Goal: Task Accomplishment & Management: Complete application form

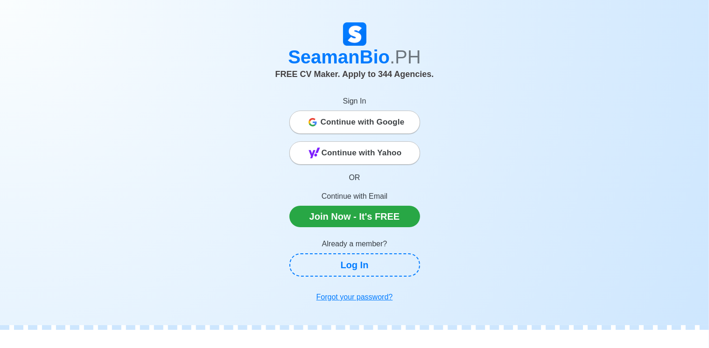
click at [355, 122] on span "Continue with Google" at bounding box center [363, 122] width 84 height 19
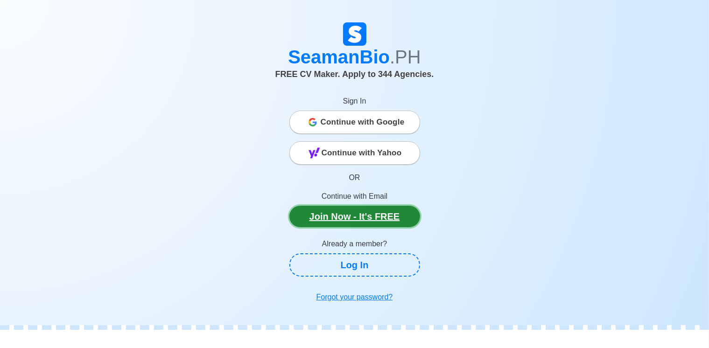
click at [366, 218] on link "Join Now - It's FREE" at bounding box center [355, 216] width 131 height 21
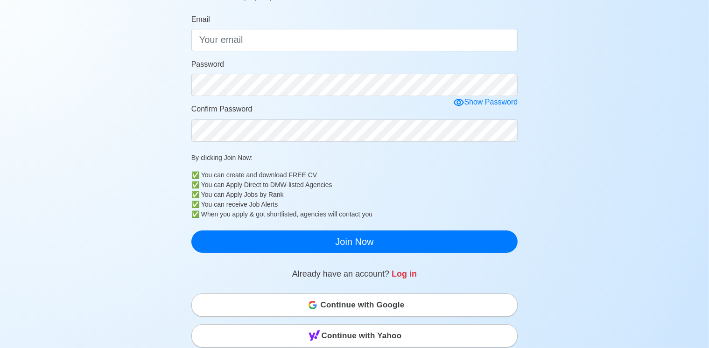
scroll to position [116, 0]
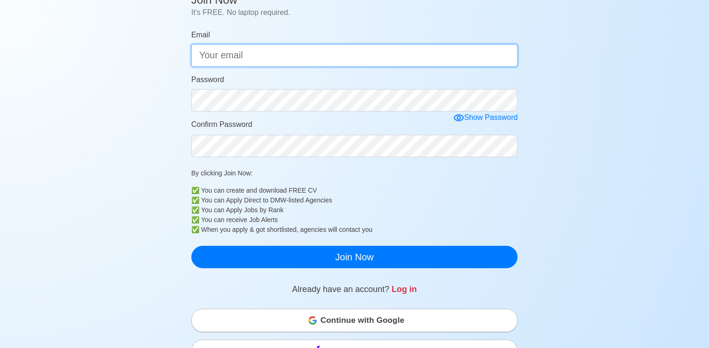
click at [356, 62] on input "Email" at bounding box center [354, 55] width 327 height 22
type input "alfredoaquinorelucio@gmail.com"
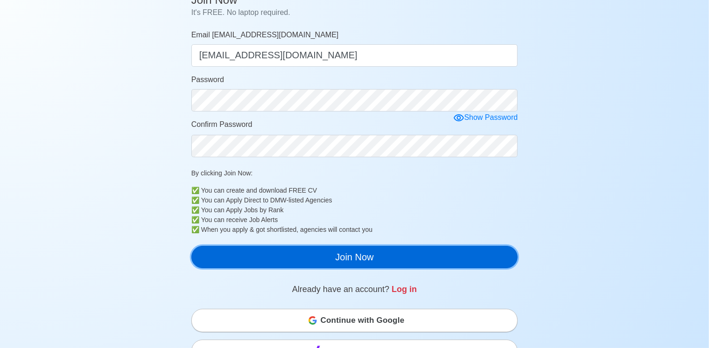
click at [382, 257] on button "Join Now" at bounding box center [354, 257] width 327 height 22
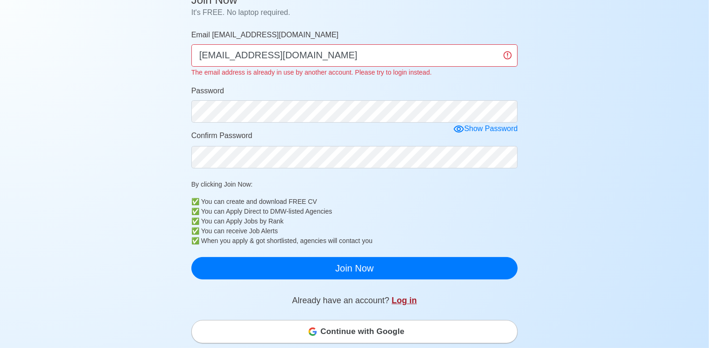
click at [404, 301] on link "Log in" at bounding box center [404, 300] width 25 height 9
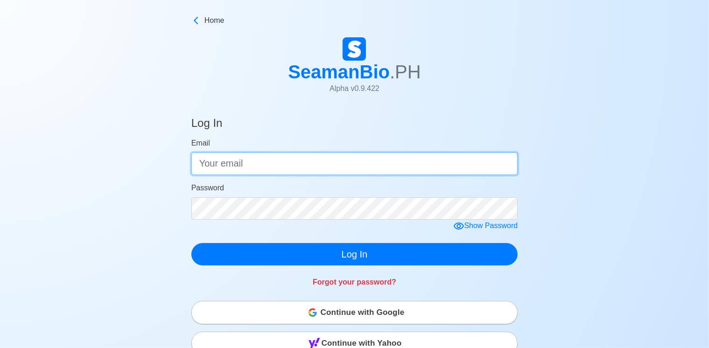
click at [396, 161] on input "Email" at bounding box center [354, 164] width 327 height 22
type input "alfredoaquinorelucio@gmail.com"
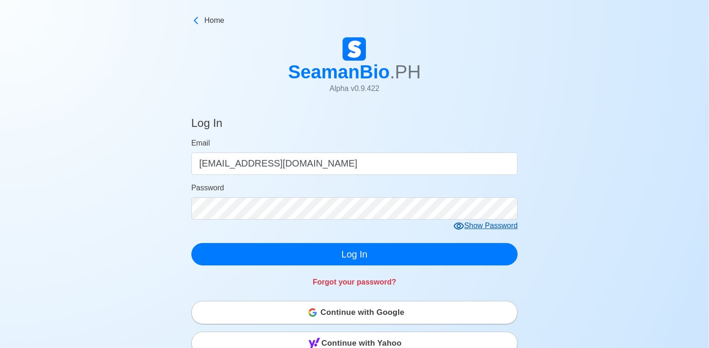
click at [458, 230] on icon at bounding box center [459, 226] width 10 height 7
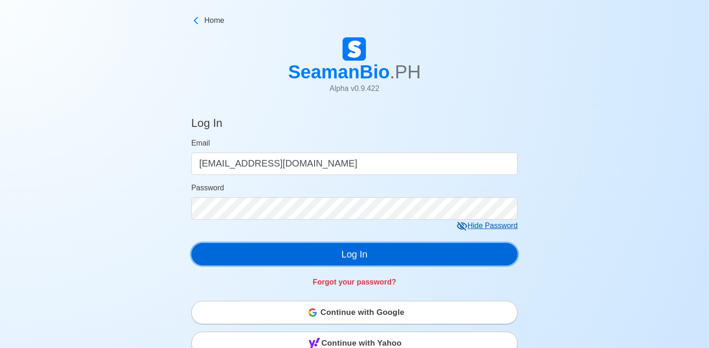
click at [434, 255] on button "Log In" at bounding box center [354, 254] width 327 height 22
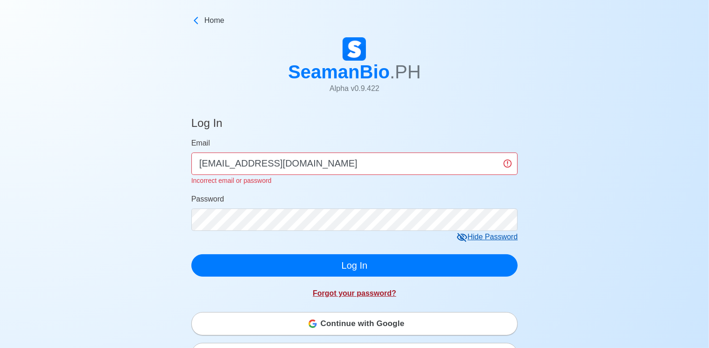
click at [374, 292] on link "Forgot your password?" at bounding box center [355, 294] width 84 height 8
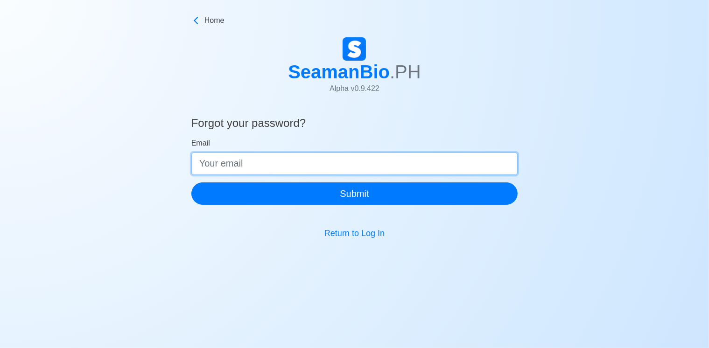
click at [327, 169] on input "Email" at bounding box center [354, 164] width 327 height 22
type input "alfredoaquinorelucio@gmail.com"
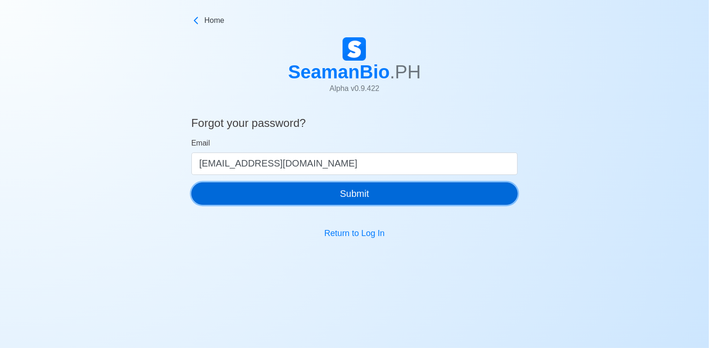
click at [319, 193] on button "Submit" at bounding box center [354, 194] width 327 height 22
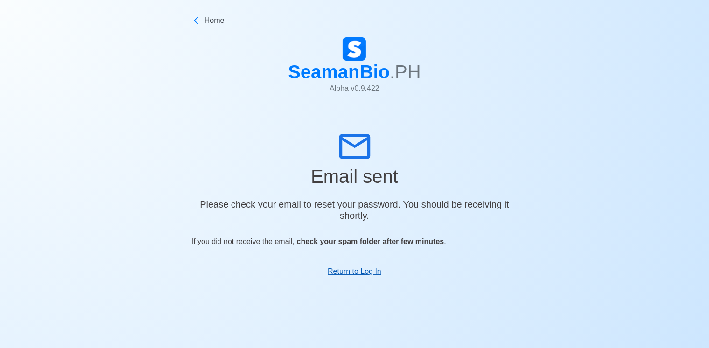
click at [367, 275] on link "Return to Log In" at bounding box center [355, 272] width 54 height 8
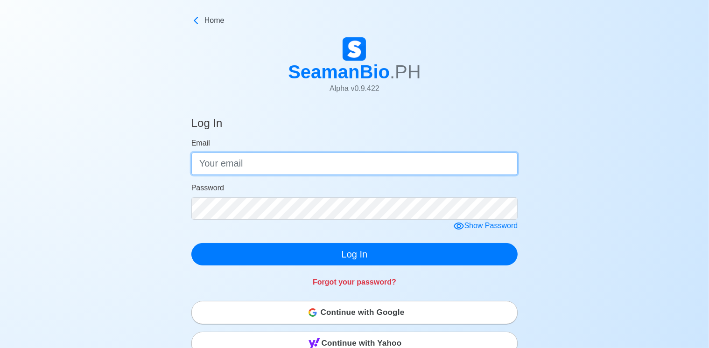
click at [261, 162] on input "Email" at bounding box center [354, 164] width 327 height 22
type input "alfredoaquinorelucio@gmail.com"
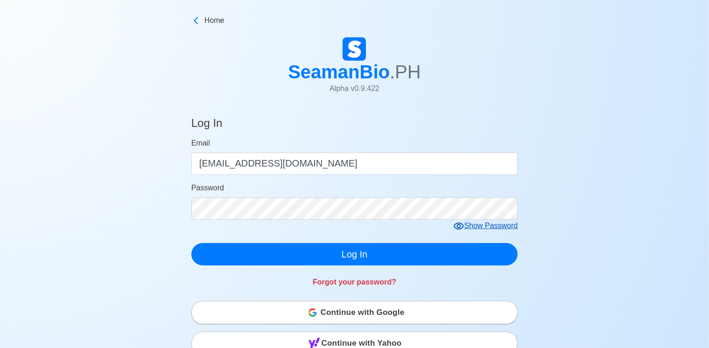
click at [462, 221] on icon at bounding box center [458, 226] width 11 height 11
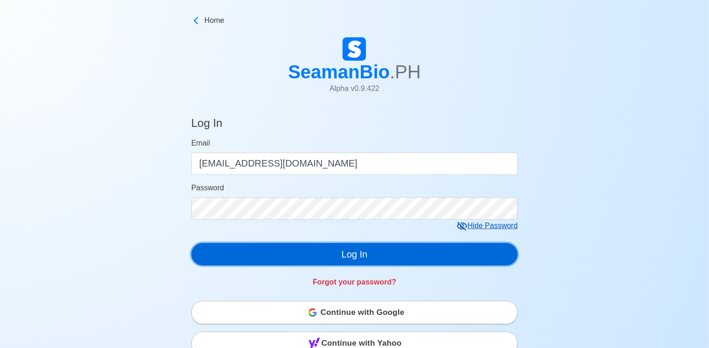
click at [412, 247] on button "Log In" at bounding box center [354, 254] width 327 height 22
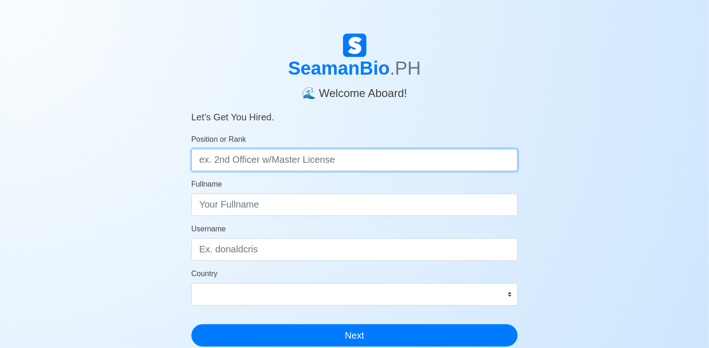
click at [383, 154] on input "Position or Rank" at bounding box center [354, 160] width 327 height 22
type input "Fitter"
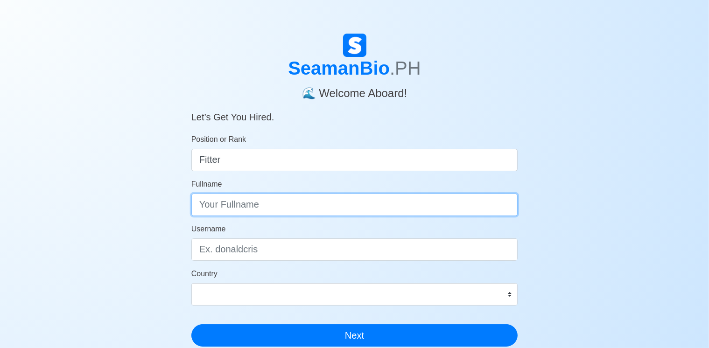
click at [342, 197] on input "Fullname" at bounding box center [354, 205] width 327 height 22
type input "Alfredo A. Relucio"
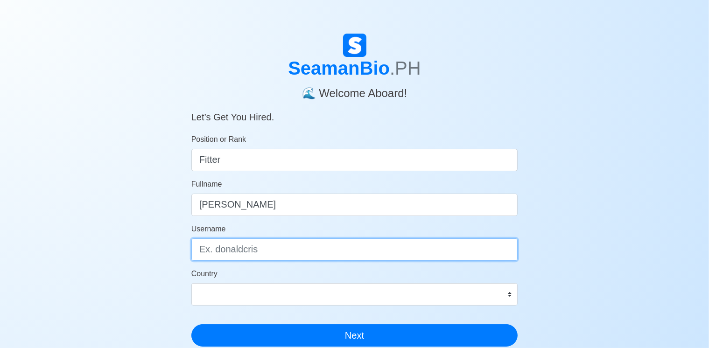
click at [305, 252] on input "Username" at bounding box center [354, 250] width 327 height 22
type input "a"
type input "AlfredoRelucio"
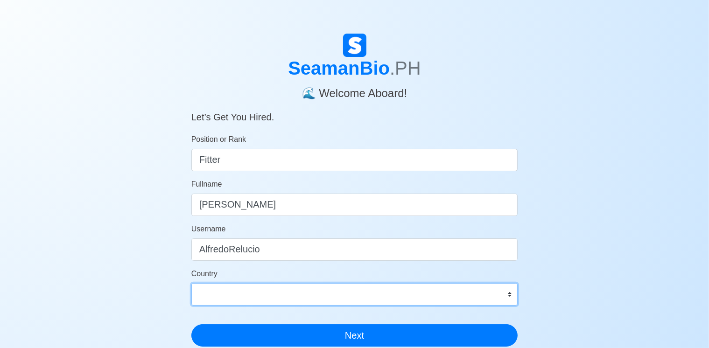
click at [318, 297] on select "Afghanistan Åland Islands Albania Algeria American Samoa Andorra Angola Anguill…" at bounding box center [354, 294] width 327 height 22
select select "PH"
click at [191, 283] on select "Afghanistan Åland Islands Albania Algeria American Samoa Andorra Angola Anguill…" at bounding box center [354, 294] width 327 height 22
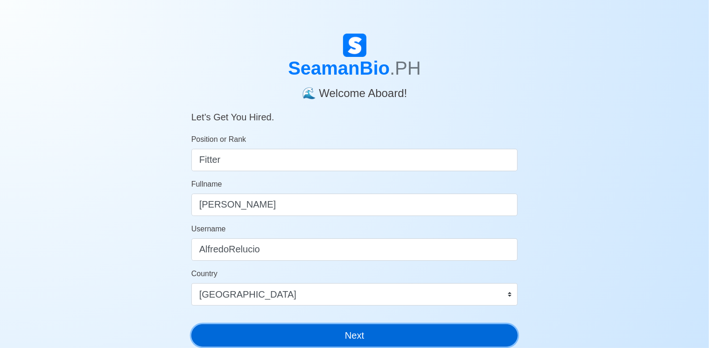
click at [334, 336] on button "Next" at bounding box center [354, 336] width 327 height 22
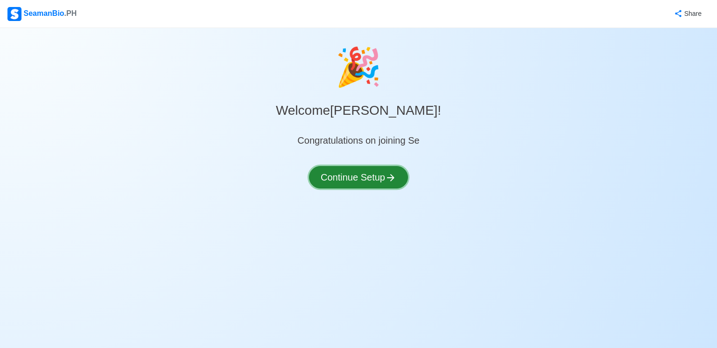
click at [370, 182] on button "Continue Setup" at bounding box center [358, 177] width 99 height 22
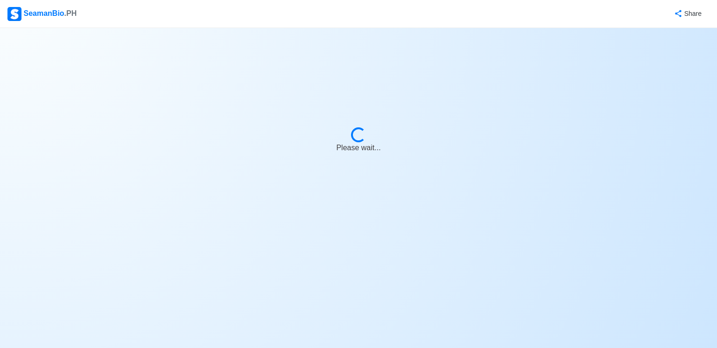
select select "Visible for Hiring"
select select "PH"
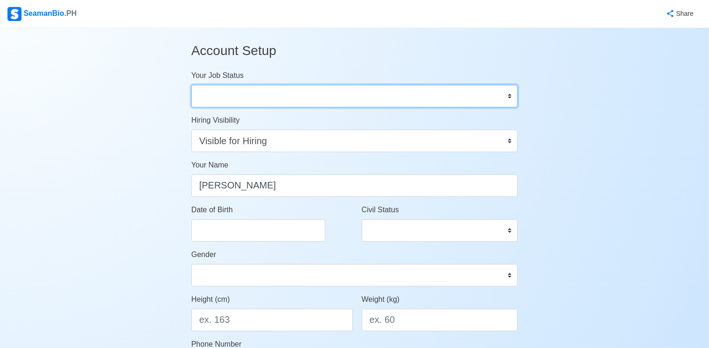
click at [325, 97] on select "Onboard Actively Looking for Job Not Looking for Job" at bounding box center [354, 96] width 327 height 22
select select "Actively Looking for Job"
click at [191, 85] on select "Onboard Actively Looking for Job Not Looking for Job" at bounding box center [354, 96] width 327 height 22
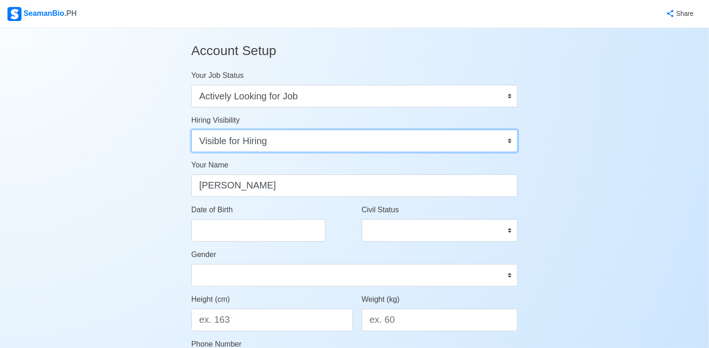
click at [261, 141] on select "Visible for Hiring Not Visible for Hiring" at bounding box center [354, 141] width 327 height 22
click at [245, 147] on select "Visible for Hiring Not Visible for Hiring" at bounding box center [354, 141] width 327 height 22
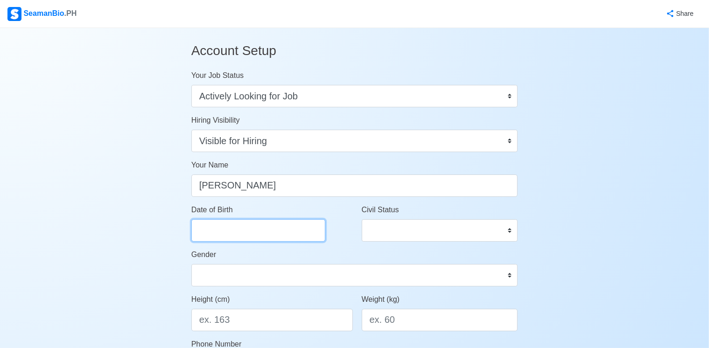
click at [226, 233] on input "Date of Birth" at bounding box center [258, 230] width 134 height 22
select select "****"
select select "******"
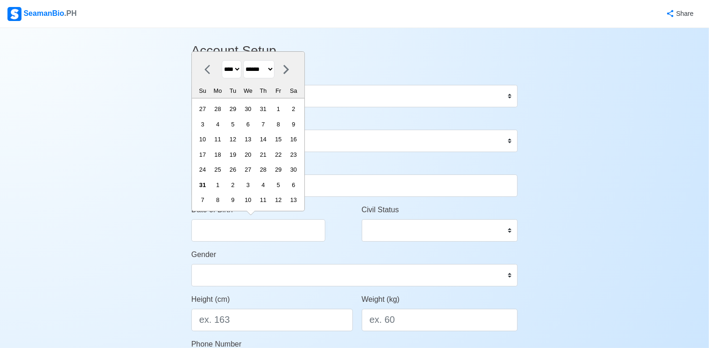
click at [233, 73] on select "**** **** **** **** **** **** **** **** **** **** **** **** **** **** **** ****…" at bounding box center [232, 69] width 20 height 18
drag, startPoint x: 248, startPoint y: 153, endPoint x: 248, endPoint y: 160, distance: 6.5
click at [248, 160] on div "20" at bounding box center [248, 154] width 13 height 13
type input "08/20/2025"
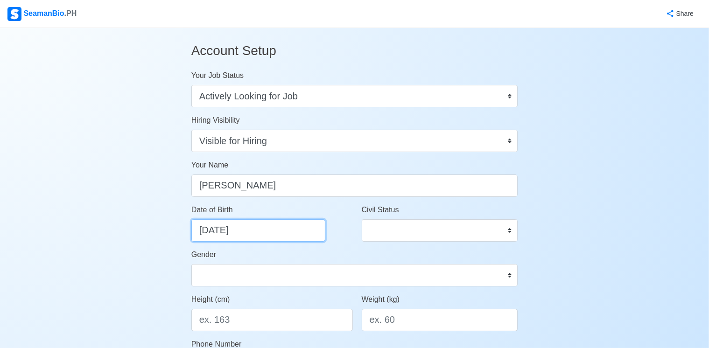
click at [236, 233] on input "08/20/2025" at bounding box center [258, 230] width 134 height 22
select select "****"
select select "******"
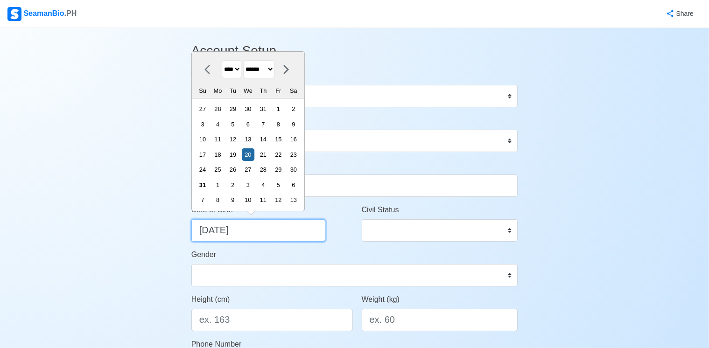
click at [258, 230] on input "08/20/2025" at bounding box center [258, 230] width 134 height 22
click at [236, 72] on select "**** **** **** **** **** **** **** **** **** **** **** **** **** **** **** ****…" at bounding box center [232, 69] width 20 height 18
select select "****"
click at [222, 61] on select "**** **** **** **** **** **** **** **** **** **** **** **** **** **** **** ****…" at bounding box center [232, 69] width 20 height 18
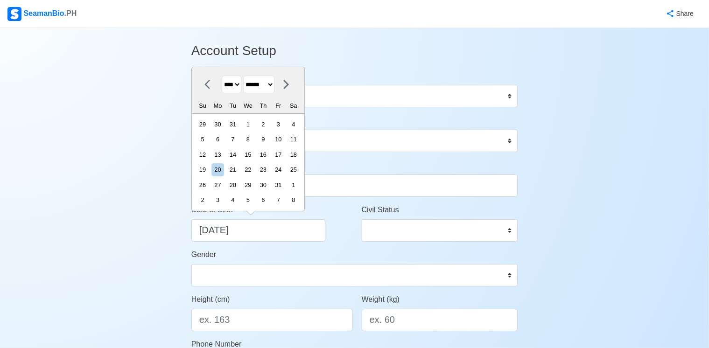
click at [260, 91] on select "******* ******** ***** ***** *** **** **** ****** ********* ******* ******** **…" at bounding box center [258, 85] width 31 height 18
select select "*******"
click at [247, 76] on select "******* ******** ***** ***** *** **** **** ****** ********* ******* ******** **…" at bounding box center [258, 85] width 31 height 18
click at [254, 127] on div "3" at bounding box center [248, 124] width 13 height 13
type input "10/03/1990"
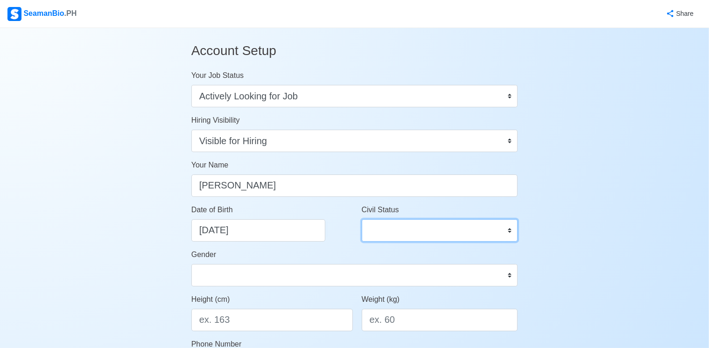
click at [423, 223] on select "Single Married Widowed Separated" at bounding box center [440, 230] width 156 height 22
select select "Married"
click at [362, 219] on select "Single Married Widowed Separated" at bounding box center [440, 230] width 156 height 22
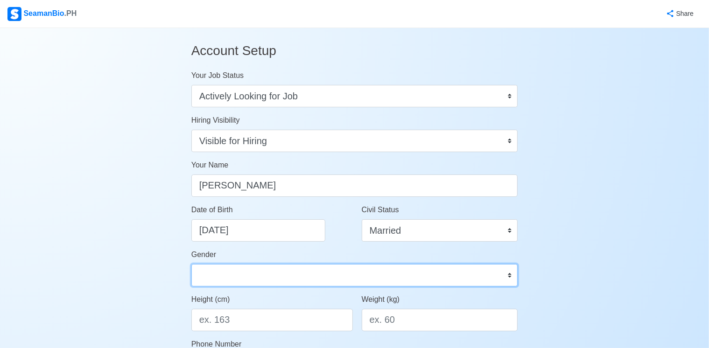
click at [466, 275] on select "Male Female" at bounding box center [354, 275] width 327 height 22
select select "Male"
click at [191, 264] on select "Male Female" at bounding box center [354, 275] width 327 height 22
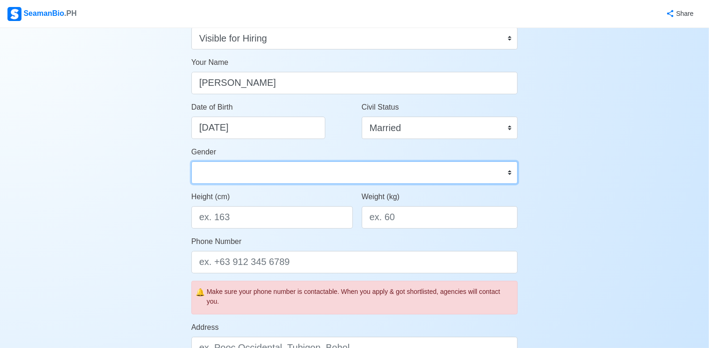
scroll to position [117, 0]
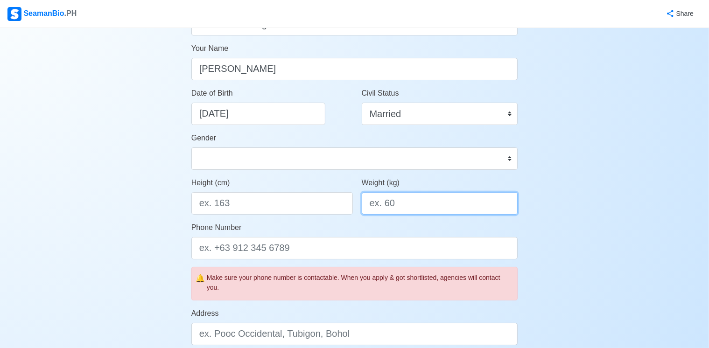
click at [421, 205] on input "Weight (kg)" at bounding box center [440, 203] width 156 height 22
type input "64"
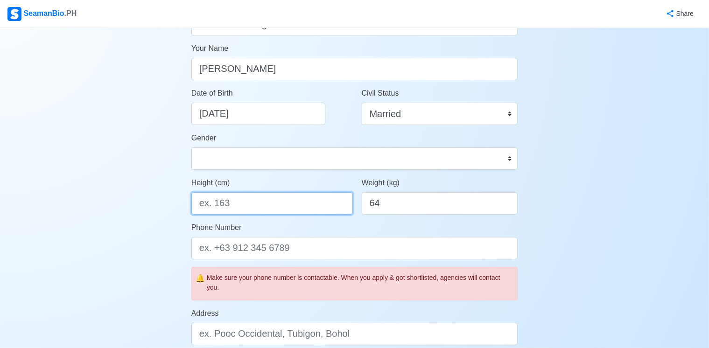
click at [324, 203] on input "Height (cm)" at bounding box center [272, 203] width 162 height 22
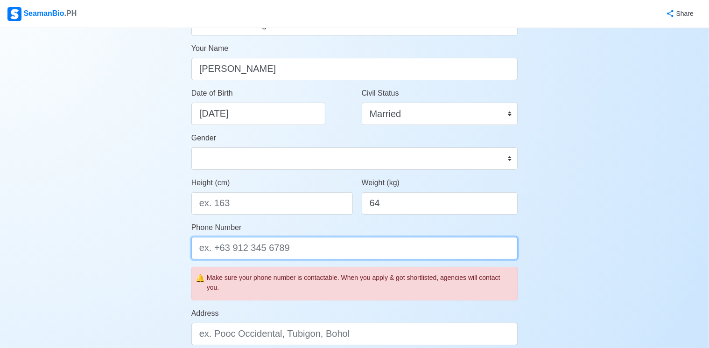
click at [324, 247] on input "Phone Number" at bounding box center [354, 248] width 327 height 22
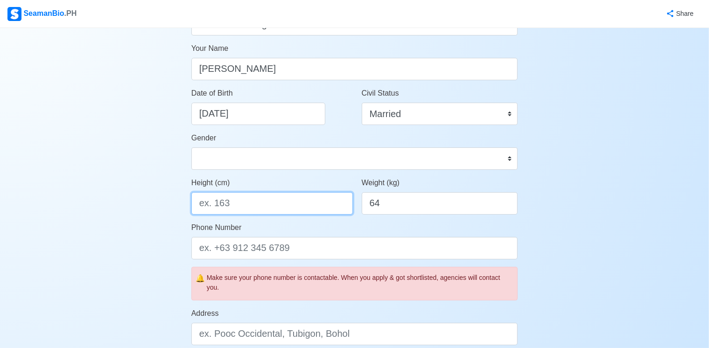
click at [302, 207] on input "Height (cm)" at bounding box center [272, 203] width 162 height 22
type input "157.48"
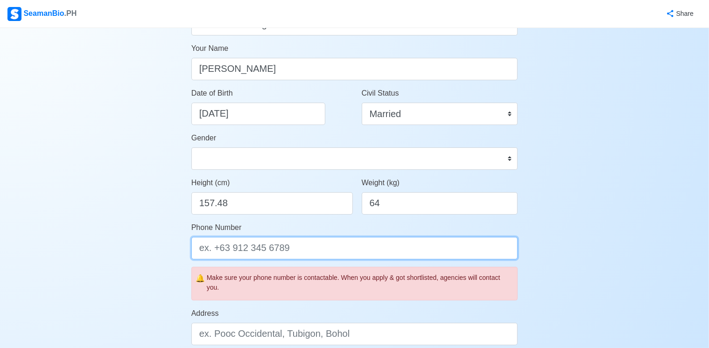
click at [348, 244] on input "Phone Number" at bounding box center [354, 248] width 327 height 22
type input "="
type input "+639671200788"
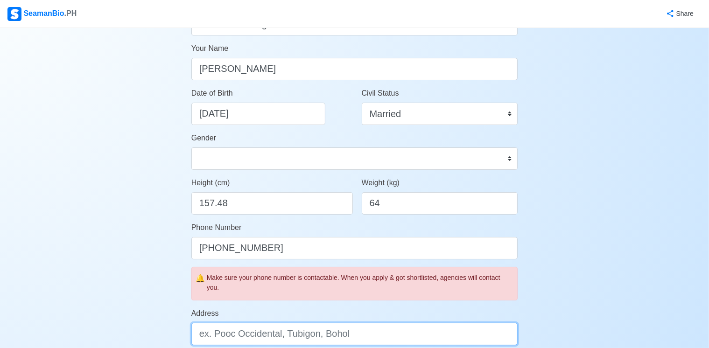
click at [379, 328] on input "Address" at bounding box center [354, 334] width 327 height 22
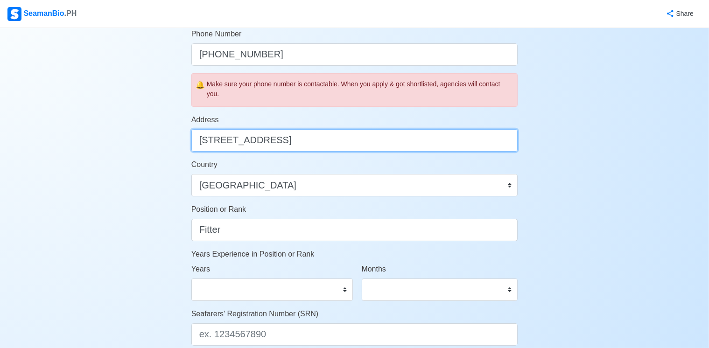
scroll to position [344, 0]
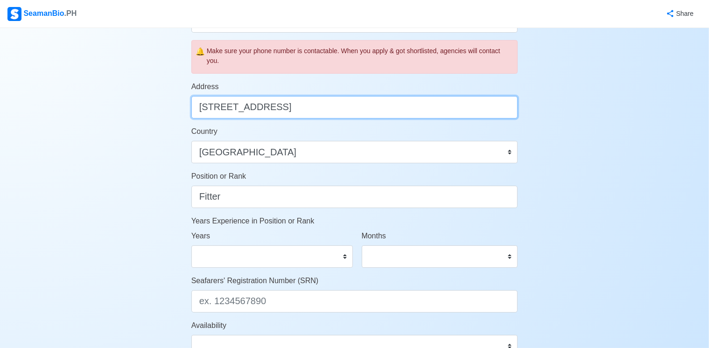
type input "190 Pogomboa St. Libsong West Lingayen, Pangasinan"
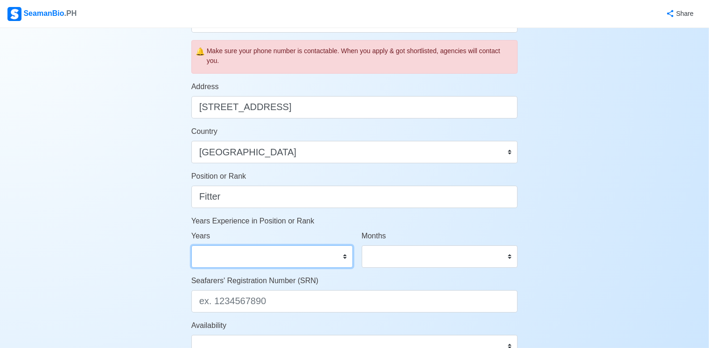
click at [334, 248] on select "0 1 2 3 4 5 6 7 8 9 10 11 12 13 14 15 16 17 18 19 20 21 22 23 24 25 26 27 28 29…" at bounding box center [272, 257] width 162 height 22
select select "0"
click at [191, 246] on select "0 1 2 3 4 5 6 7 8 9 10 11 12 13 14 15 16 17 18 19 20 21 22 23 24 25 26 27 28 29…" at bounding box center [272, 257] width 162 height 22
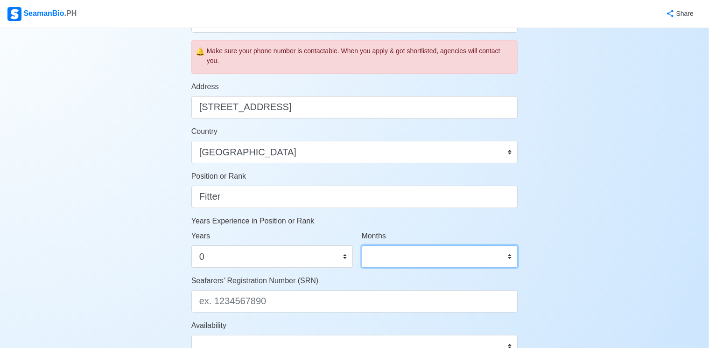
click at [396, 251] on select "0 1 2 3 4 5 6 7 8 9 10 11" at bounding box center [440, 257] width 156 height 22
select select "9"
click at [362, 246] on select "0 1 2 3 4 5 6 7 8 9 10 11" at bounding box center [440, 257] width 156 height 22
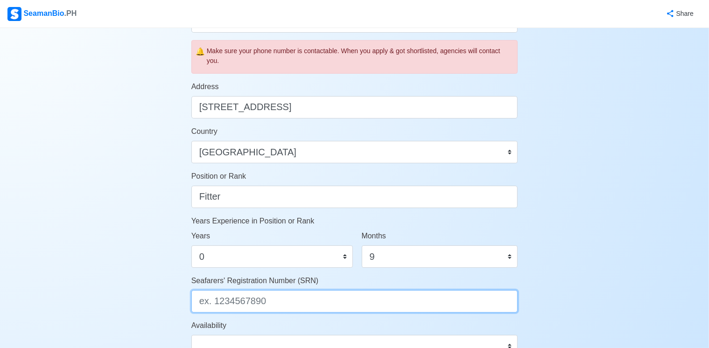
click at [257, 304] on input "Seafarers' Registration Number (SRN)" at bounding box center [354, 301] width 327 height 22
paste input "9010030127"
type input "9010030127"
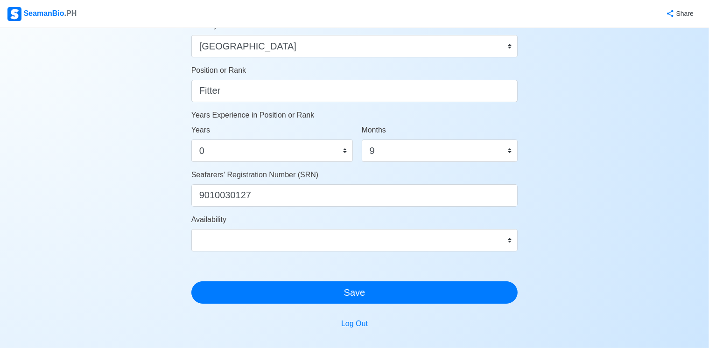
scroll to position [488, 0]
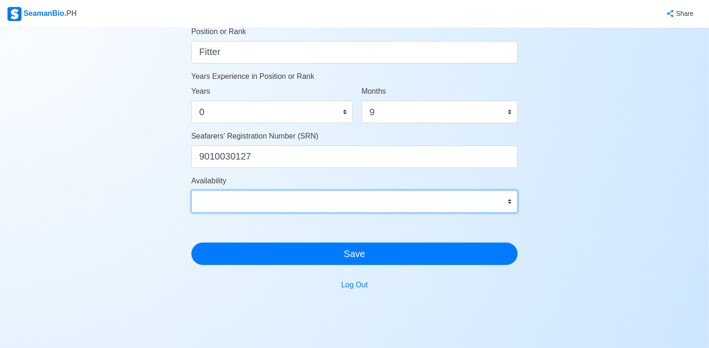
click at [483, 204] on select "Immediate Sep 2025 Oct 2025 Nov 2025 Dec 2025 Jan 2026 Feb 2026 Mar 2026 Apr 20…" at bounding box center [354, 202] width 327 height 22
select select "4102416000000"
click at [191, 191] on select "Immediate Sep 2025 Oct 2025 Nov 2025 Dec 2025 Jan 2026 Feb 2026 Mar 2026 Apr 20…" at bounding box center [354, 202] width 327 height 22
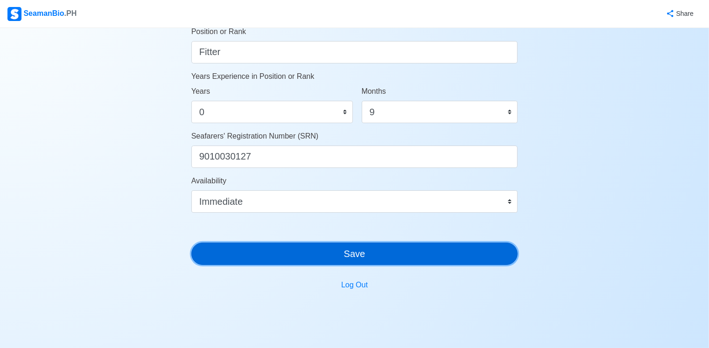
click at [313, 259] on button "Save" at bounding box center [354, 254] width 327 height 22
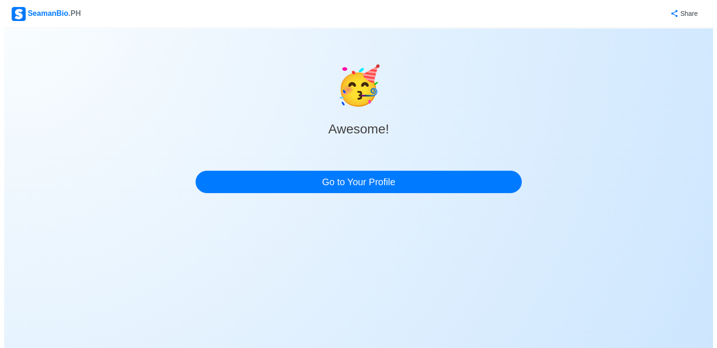
scroll to position [0, 0]
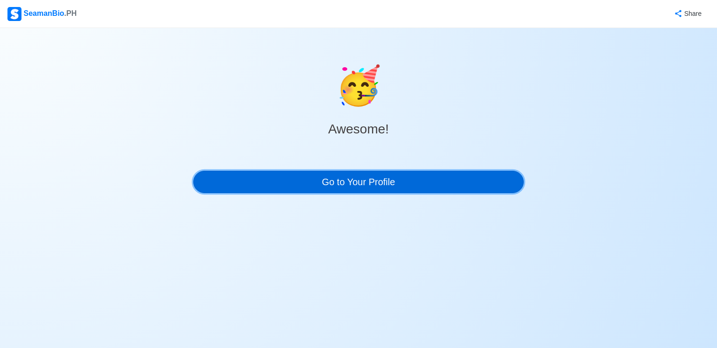
click at [350, 180] on link "Go to Your Profile" at bounding box center [358, 182] width 331 height 22
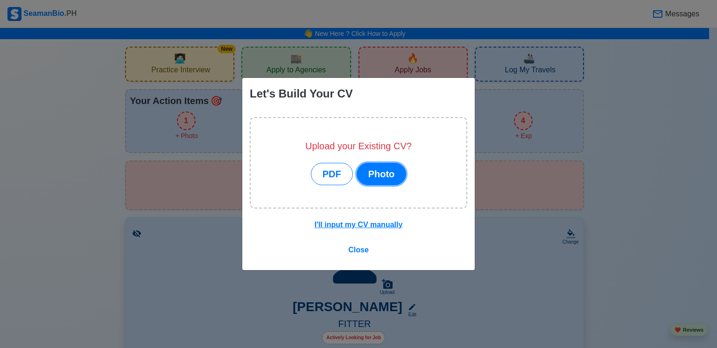
click at [393, 173] on button "Photo" at bounding box center [382, 174] width 50 height 22
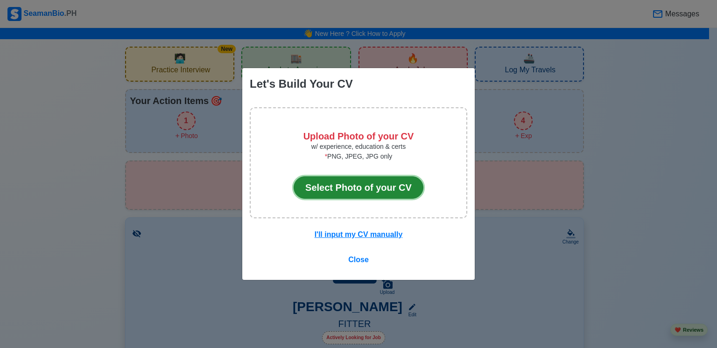
click at [373, 189] on button "Select Photo of your CV" at bounding box center [359, 188] width 130 height 22
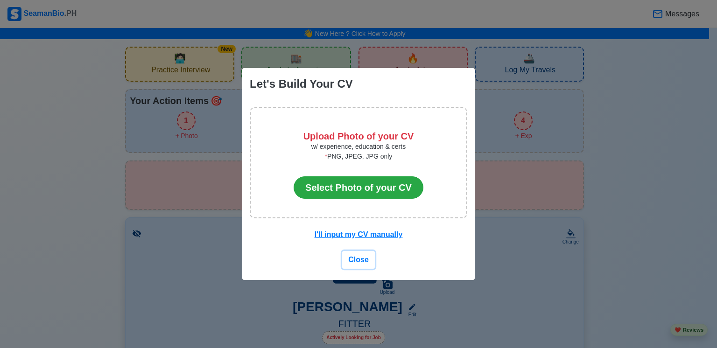
click at [362, 257] on span "Close" at bounding box center [358, 260] width 21 height 8
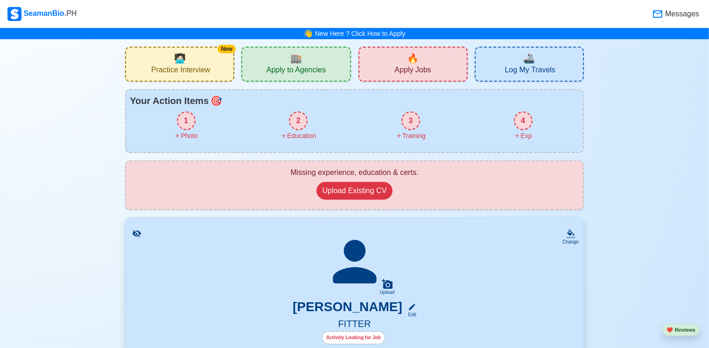
click at [199, 53] on div "New 🧑🏻‍💻 Practice Interview" at bounding box center [179, 64] width 109 height 35
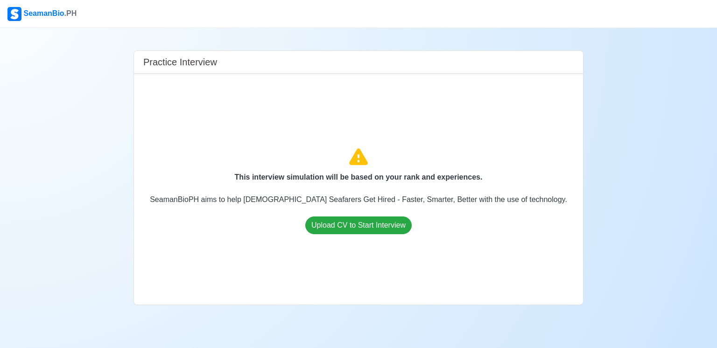
click at [105, 137] on div "Practice Interview This interview simulation will be based on your rank and exp…" at bounding box center [358, 166] width 717 height 277
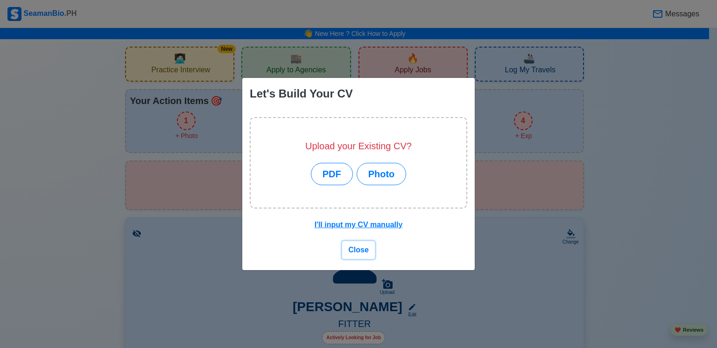
click at [357, 247] on span "Close" at bounding box center [358, 250] width 21 height 8
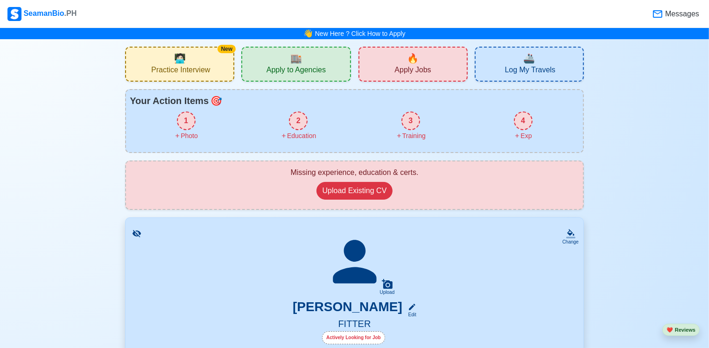
click at [302, 66] on span "Apply to Agencies" at bounding box center [296, 71] width 59 height 12
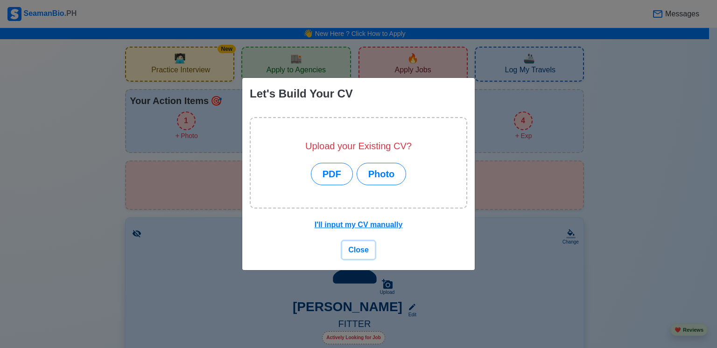
click at [365, 253] on span "Close" at bounding box center [358, 250] width 21 height 8
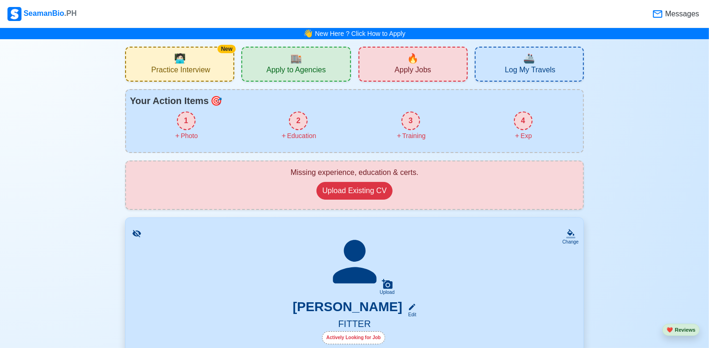
click at [186, 122] on div "1" at bounding box center [186, 121] width 19 height 19
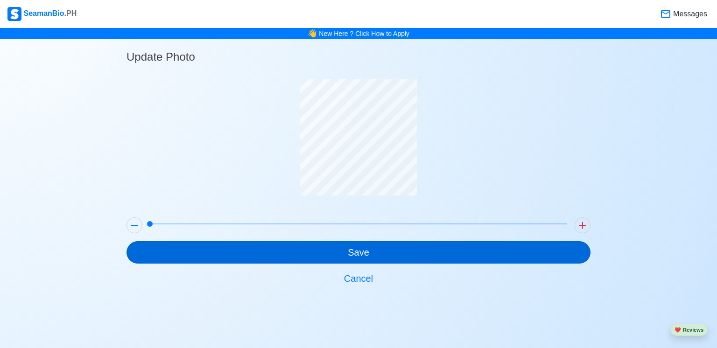
click at [368, 254] on div "Update Photo Save Cancel" at bounding box center [359, 164] width 464 height 251
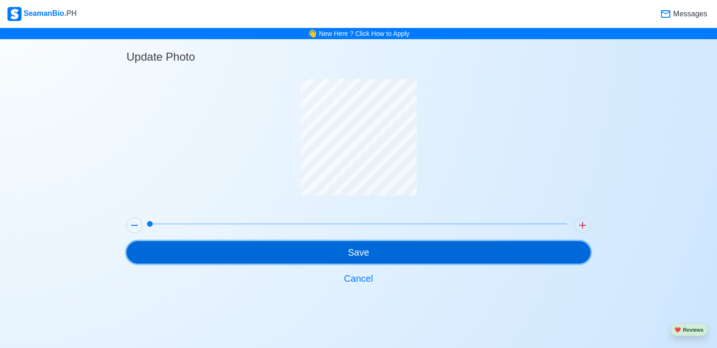
click at [368, 254] on button "Save" at bounding box center [359, 252] width 464 height 22
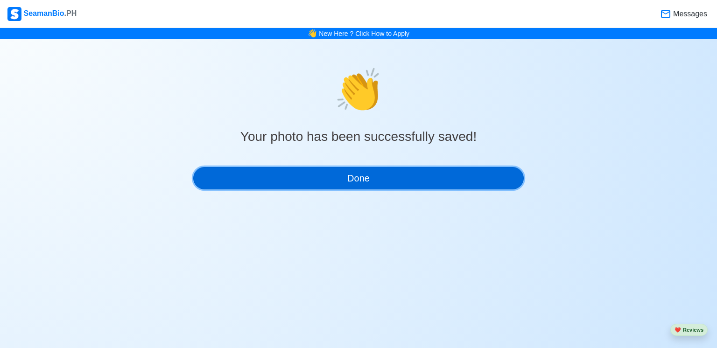
click at [374, 169] on button "Done" at bounding box center [358, 178] width 331 height 22
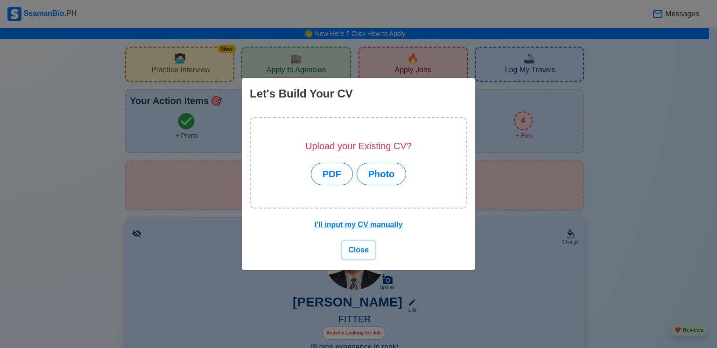
click at [363, 249] on span "Close" at bounding box center [358, 250] width 21 height 8
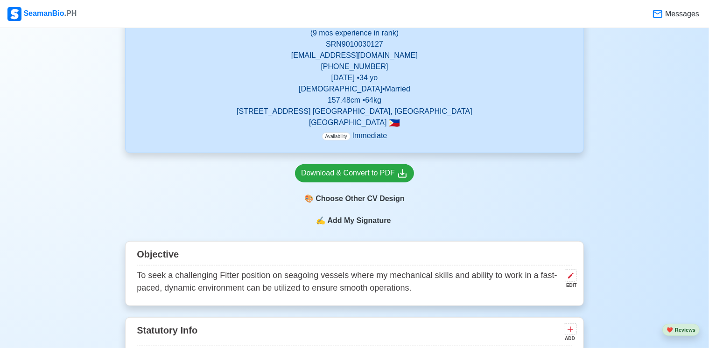
scroll to position [319, 0]
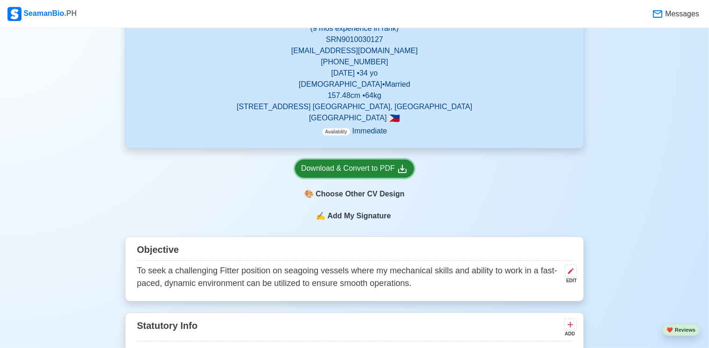
click at [395, 166] on div "Download & Convert to PDF" at bounding box center [354, 169] width 107 height 12
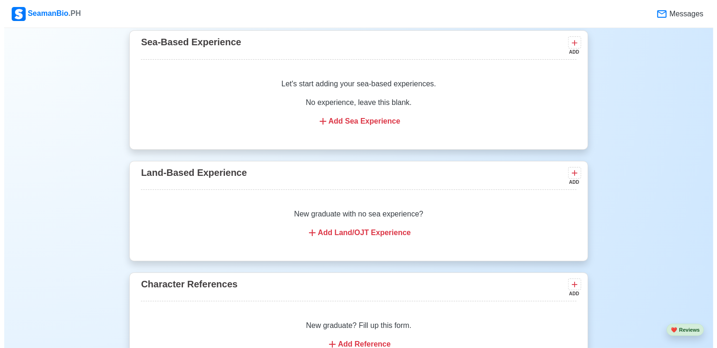
scroll to position [1266, 0]
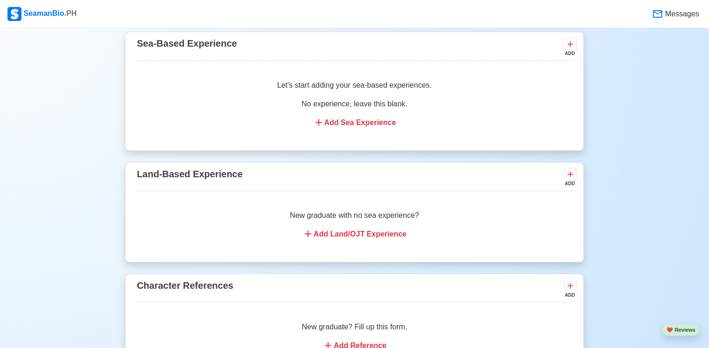
click at [373, 123] on div "Add Sea Experience" at bounding box center [354, 122] width 413 height 11
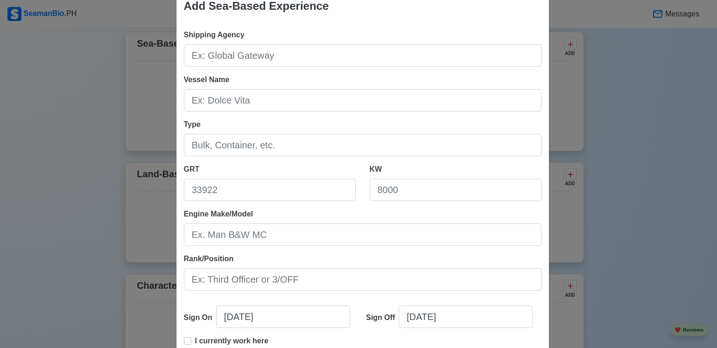
scroll to position [0, 0]
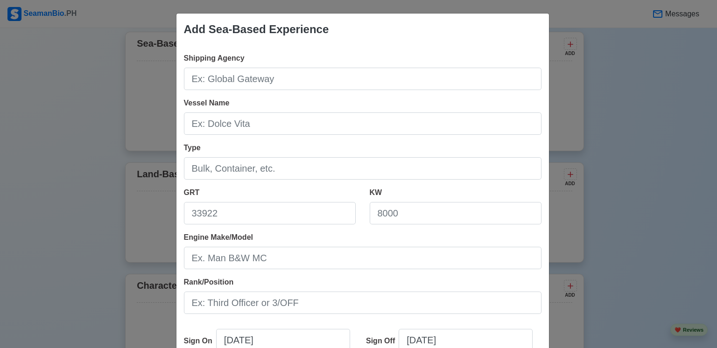
click at [639, 78] on div "Add Sea-Based Experience Shipping Agency Vessel Name Type GRT KW Engine Make/Mo…" at bounding box center [358, 174] width 717 height 348
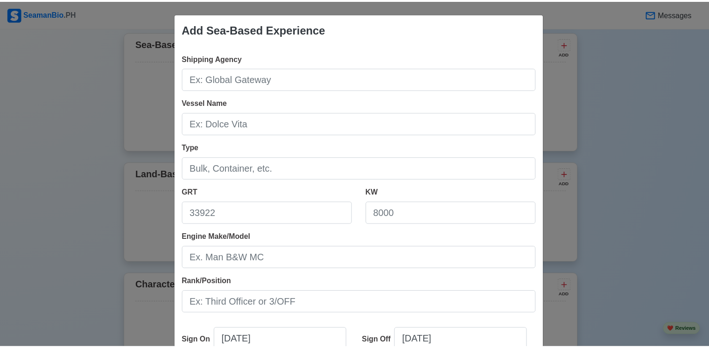
scroll to position [183, 0]
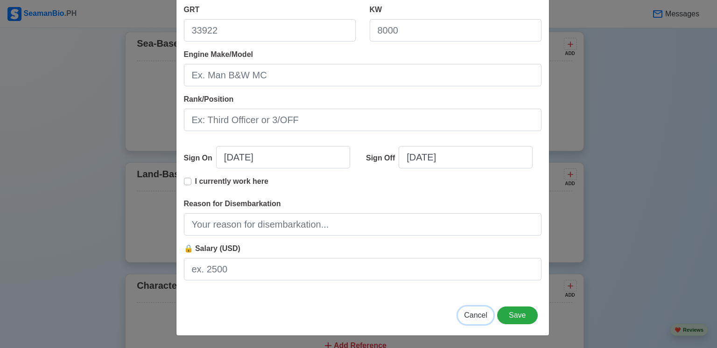
click at [477, 313] on span "Cancel" at bounding box center [475, 315] width 23 height 8
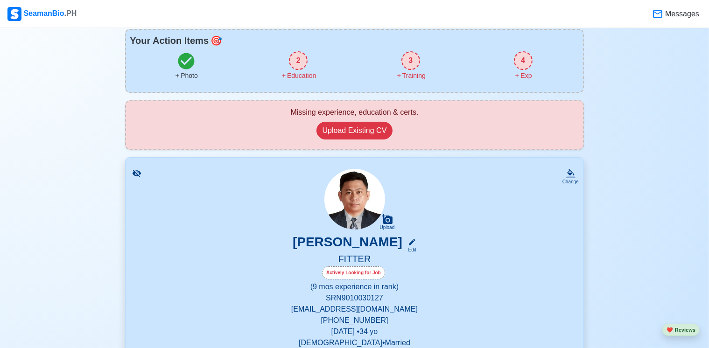
scroll to position [54, 0]
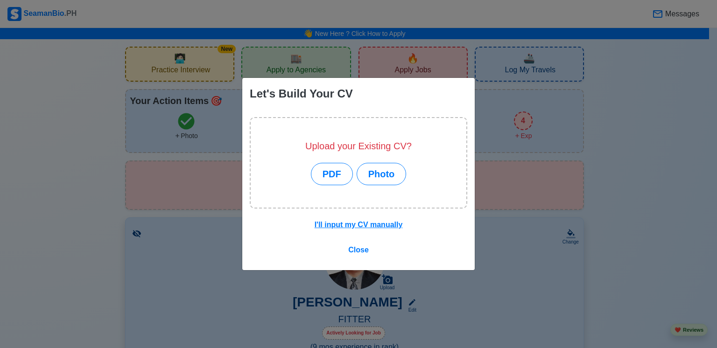
click at [620, 182] on div "Let's Build Your CV Upload your Existing CV? PDF Photo I'll input my CV manuall…" at bounding box center [358, 174] width 717 height 348
click at [352, 247] on span "Close" at bounding box center [358, 250] width 21 height 8
